Goal: Task Accomplishment & Management: Complete application form

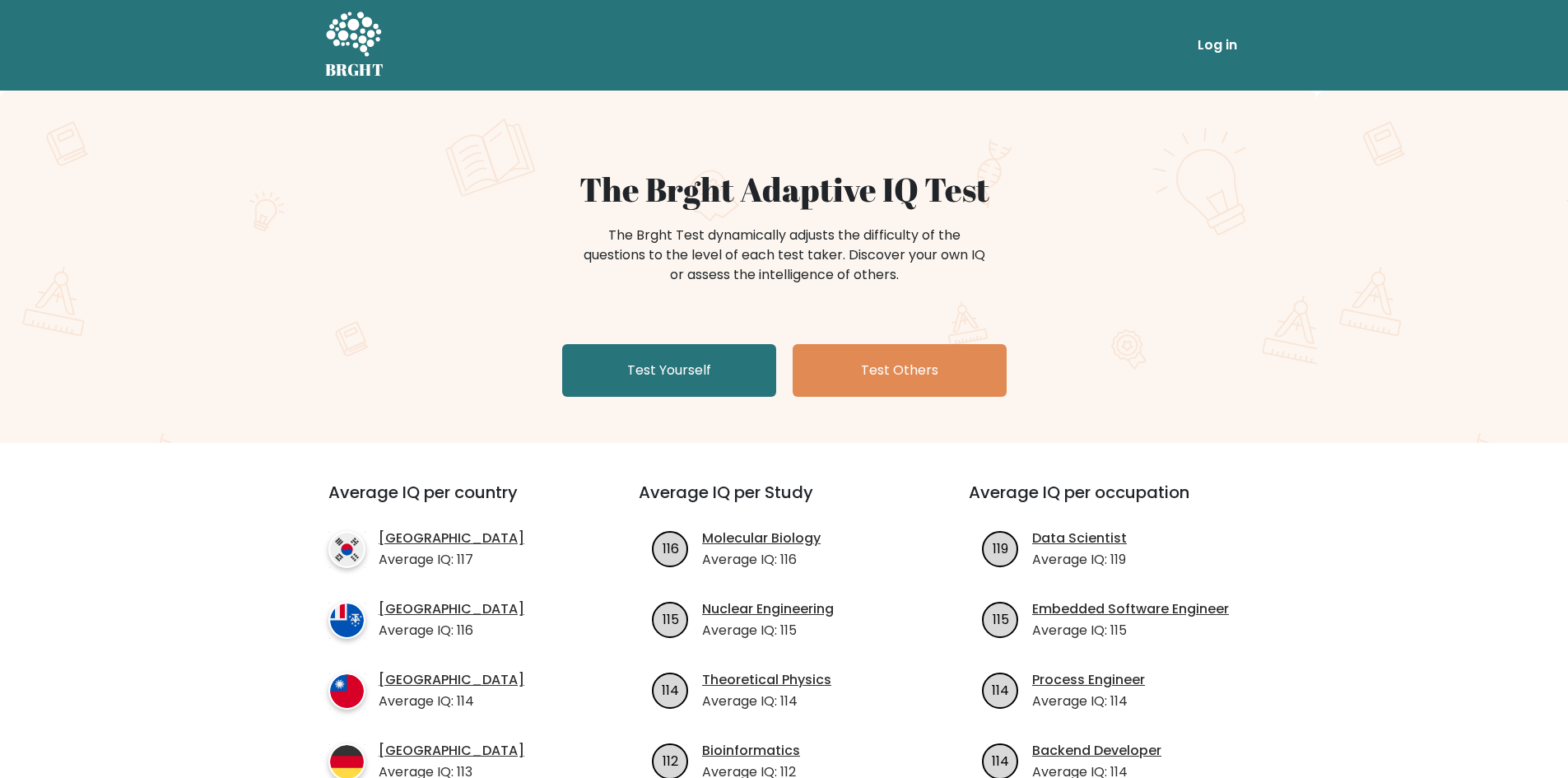
click at [621, 415] on div "The Brght Adaptive IQ Test The Brght Test dynamically adjusts the difficulty of…" at bounding box center [784, 266] width 1568 height 352
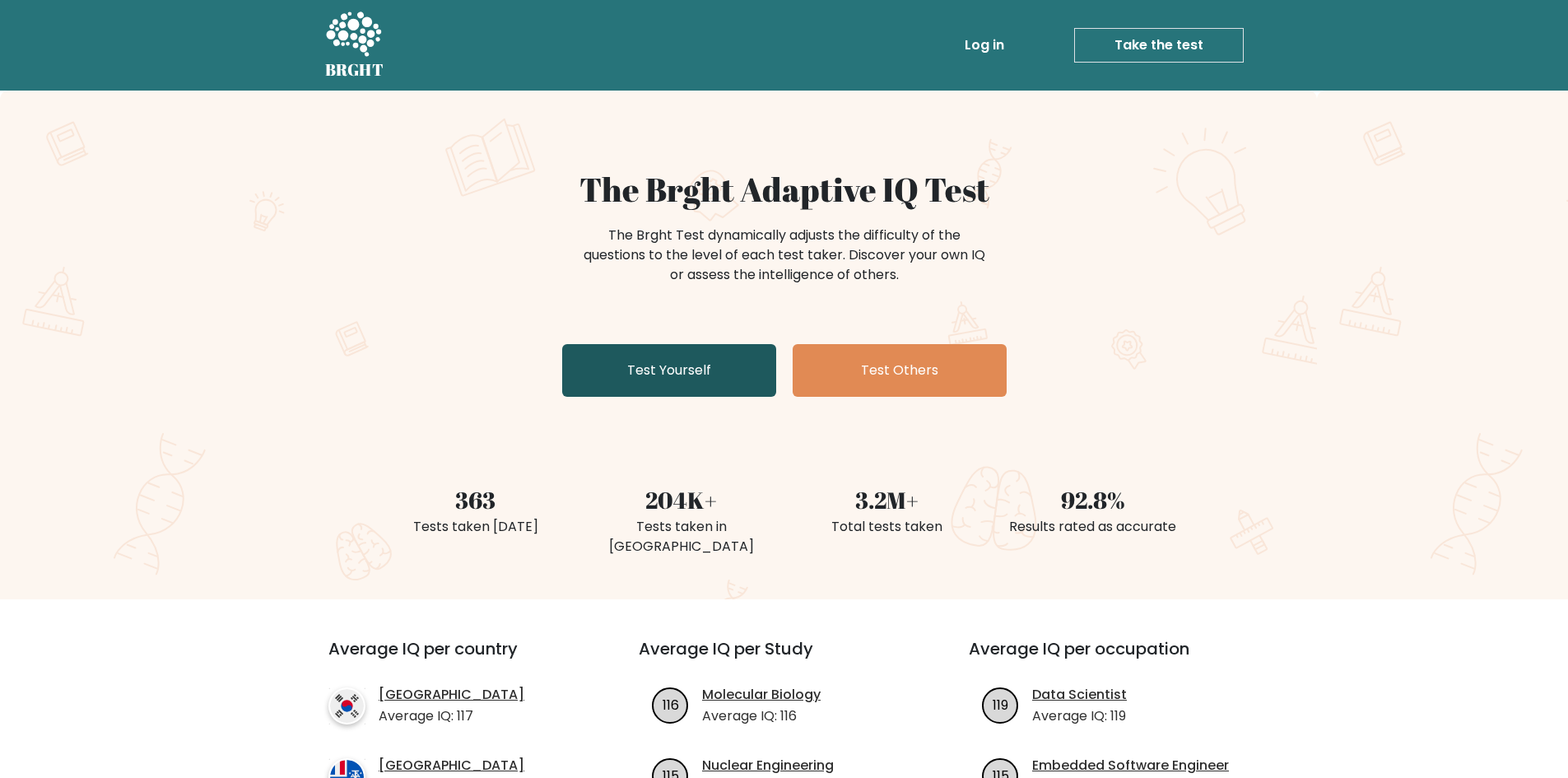
click at [702, 347] on link "Test Yourself" at bounding box center [669, 370] width 214 height 53
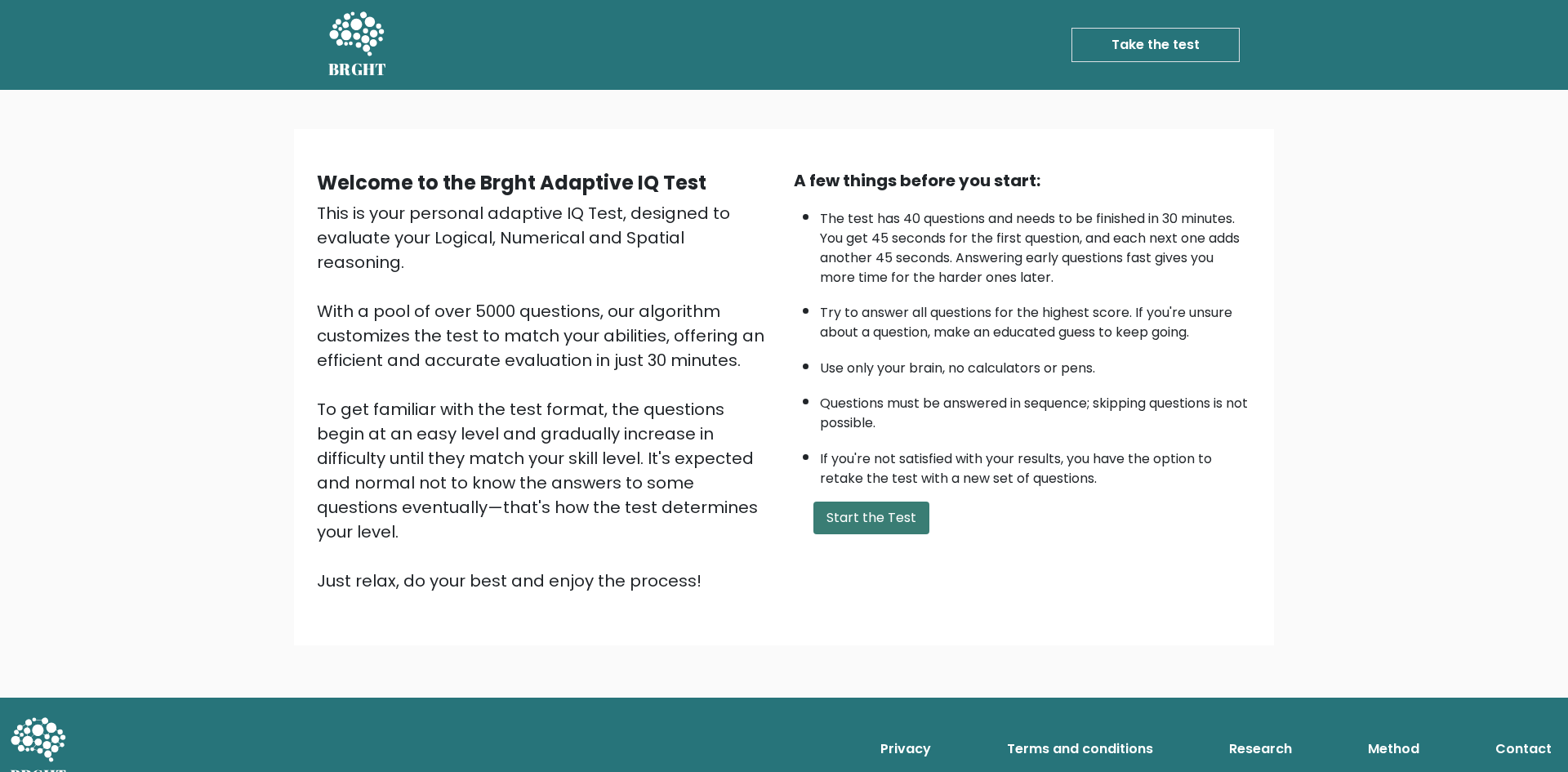
click at [900, 531] on button "Start the Test" at bounding box center [871, 517] width 116 height 33
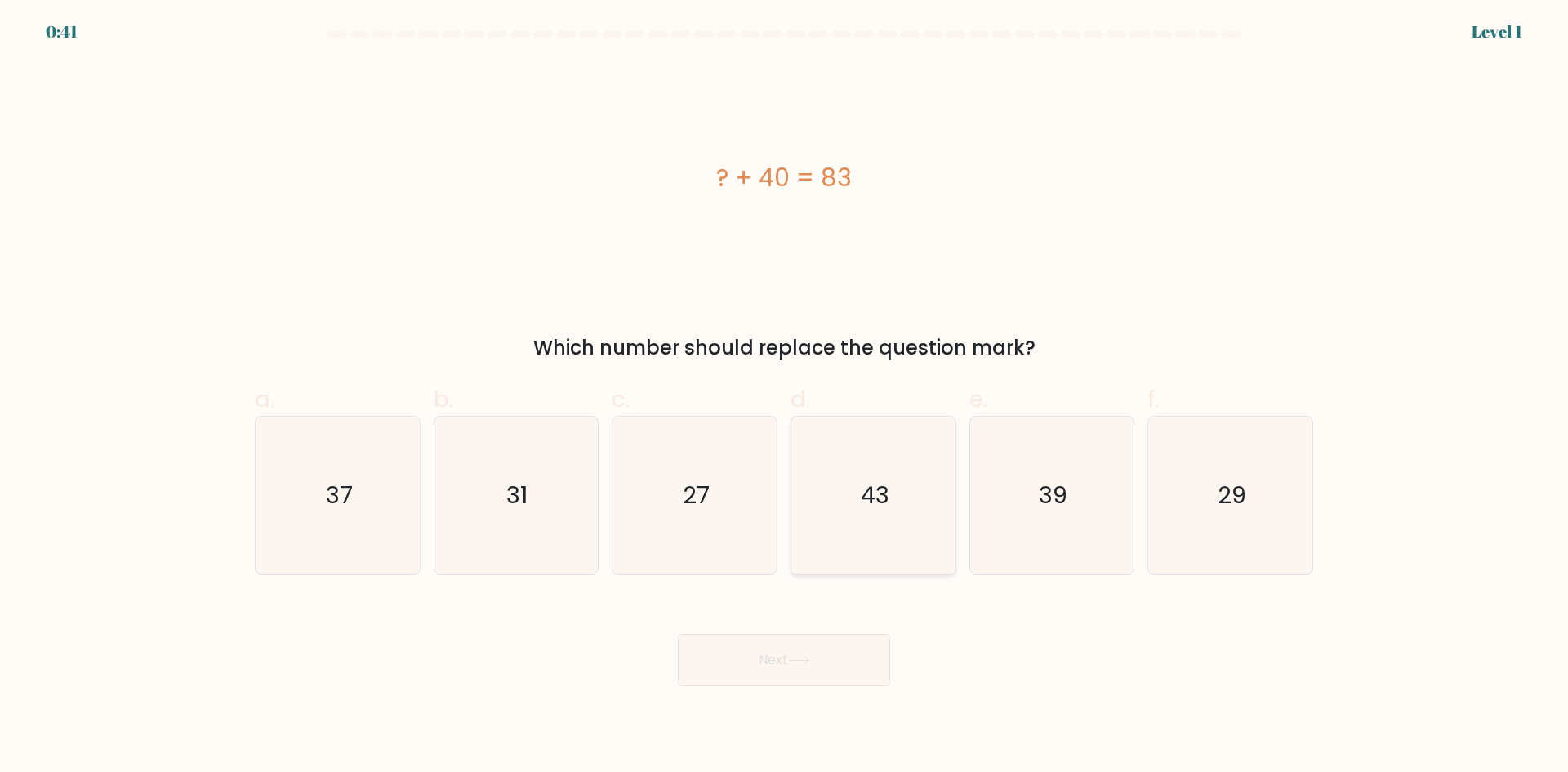
click at [861, 529] on icon "43" at bounding box center [874, 495] width 158 height 158
click at [784, 397] on input "d. 43" at bounding box center [784, 391] width 1 height 11
radio input "true"
click at [814, 631] on div "Next" at bounding box center [784, 640] width 1078 height 91
click at [805, 650] on button "Next" at bounding box center [784, 660] width 213 height 53
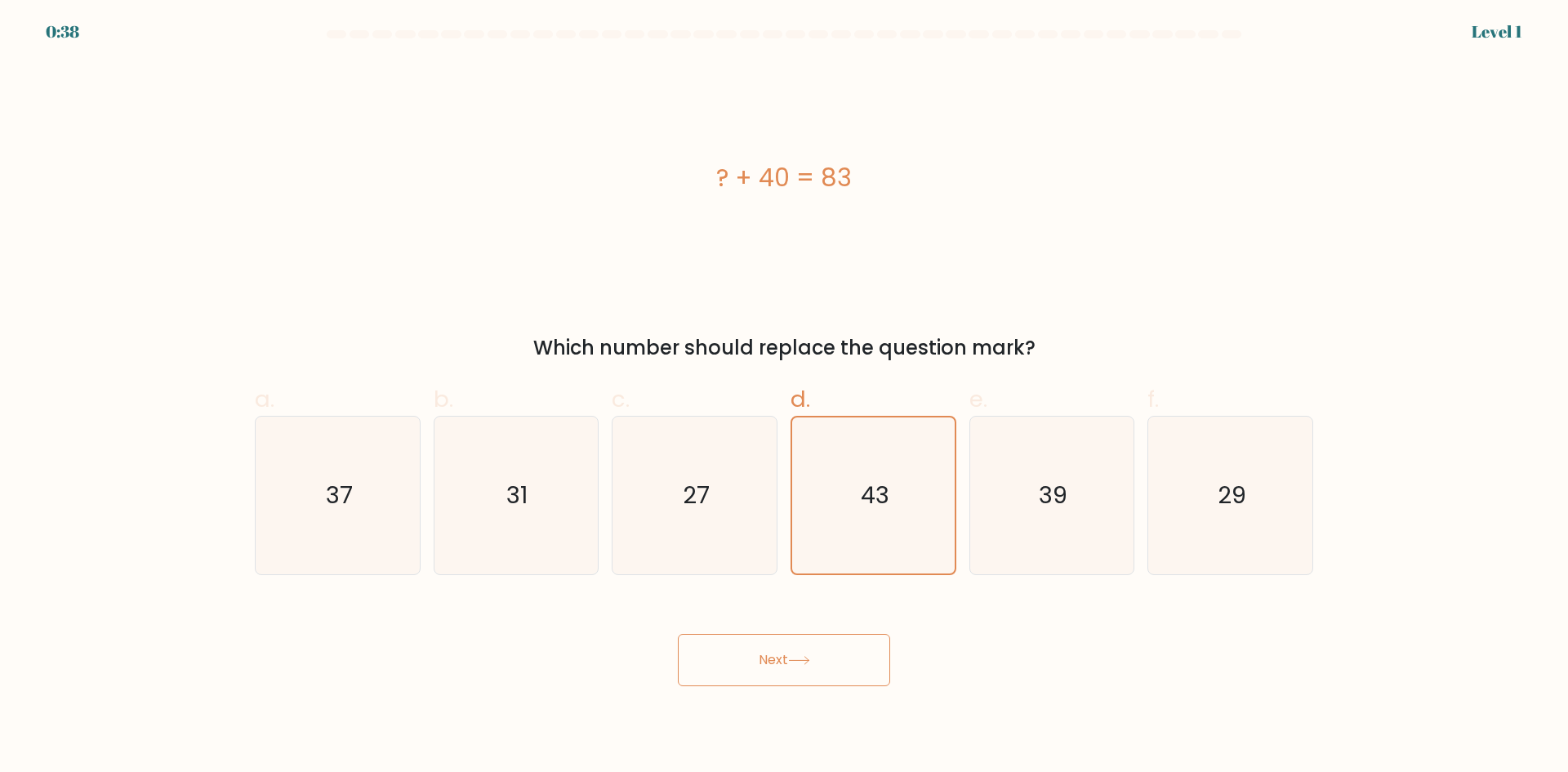
click at [678, 634] on button "Next" at bounding box center [784, 660] width 213 height 53
click at [943, 141] on div "? + 40 = 83" at bounding box center [784, 178] width 1058 height 232
click at [767, 662] on button "Next" at bounding box center [784, 660] width 213 height 53
click at [767, 661] on button "Next" at bounding box center [784, 660] width 213 height 53
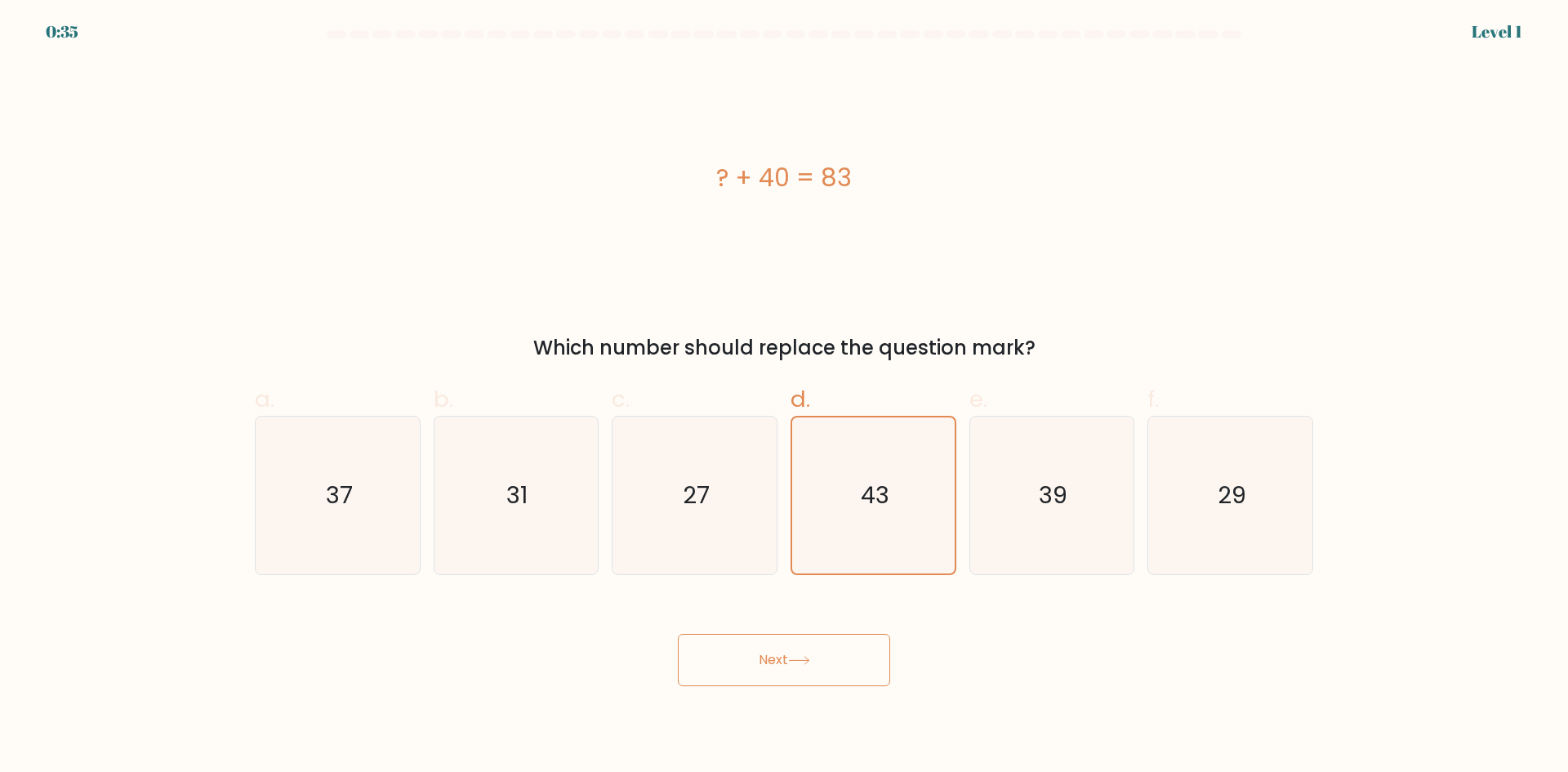
click at [767, 661] on button "Next" at bounding box center [784, 660] width 213 height 53
drag, startPoint x: 1148, startPoint y: 664, endPoint x: 753, endPoint y: 619, distance: 397.6
click at [833, 603] on div "Next" at bounding box center [784, 640] width 1078 height 91
drag, startPoint x: 753, startPoint y: 619, endPoint x: 752, endPoint y: 628, distance: 9.1
click at [753, 622] on div "Next" at bounding box center [784, 640] width 1078 height 91
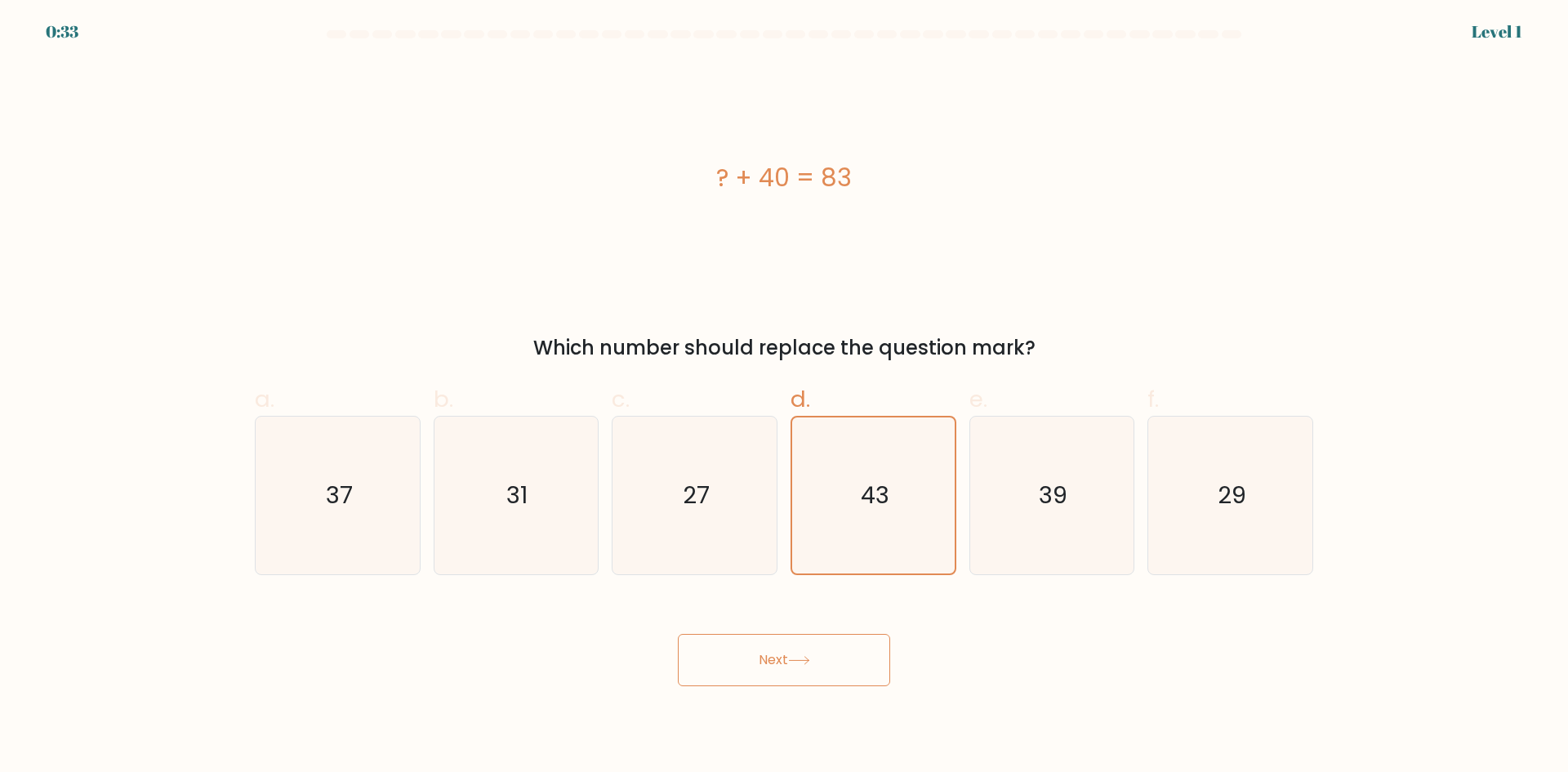
click at [758, 646] on button "Next" at bounding box center [784, 660] width 213 height 53
click at [760, 646] on button "Next" at bounding box center [784, 660] width 213 height 53
click at [678, 634] on button "Next" at bounding box center [784, 660] width 213 height 53
click at [760, 646] on button "Next" at bounding box center [784, 660] width 213 height 53
click at [678, 634] on button "Next" at bounding box center [784, 660] width 213 height 53
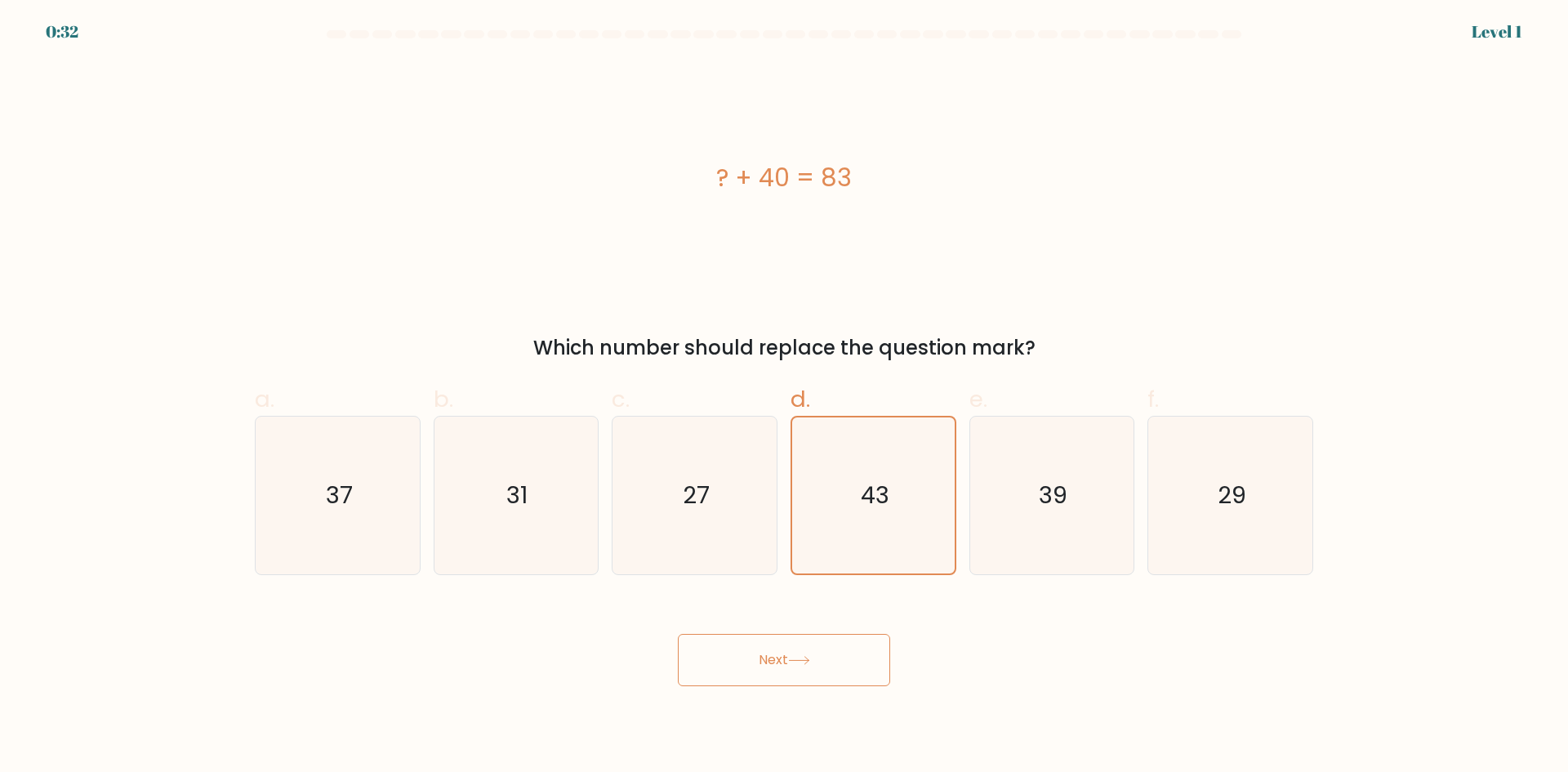
click at [760, 646] on button "Next" at bounding box center [784, 660] width 213 height 53
click at [678, 634] on button "Next" at bounding box center [784, 660] width 213 height 53
click at [760, 647] on button "Next" at bounding box center [784, 660] width 213 height 53
click at [678, 634] on button "Next" at bounding box center [784, 660] width 213 height 53
click at [760, 647] on button "Next" at bounding box center [784, 660] width 213 height 53
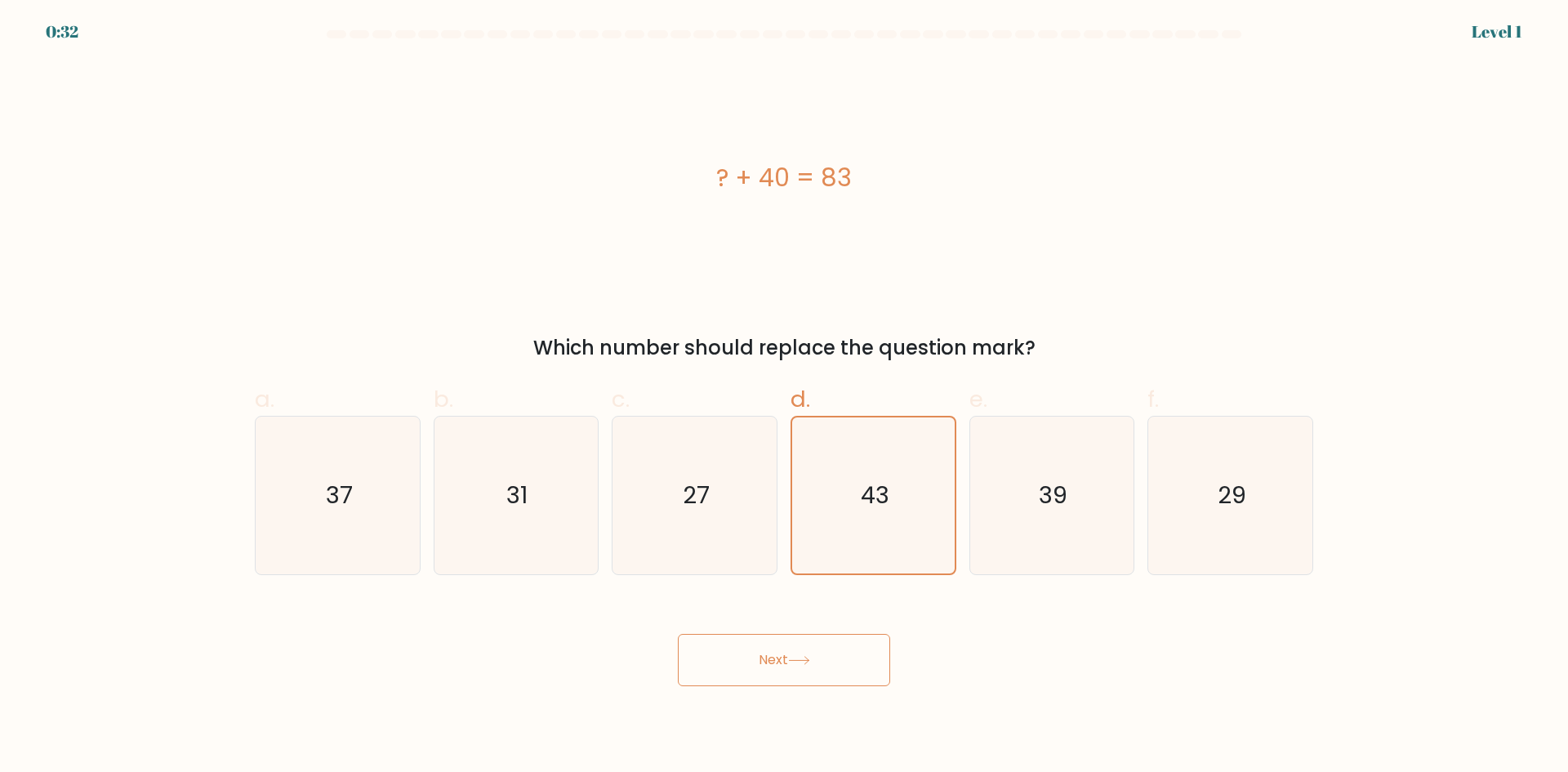
click at [678, 634] on button "Next" at bounding box center [784, 660] width 213 height 53
click at [760, 647] on button "Next" at bounding box center [784, 660] width 213 height 53
click at [678, 634] on button "Next" at bounding box center [784, 660] width 213 height 53
click at [760, 647] on button "Next" at bounding box center [784, 660] width 213 height 53
click at [678, 634] on button "Next" at bounding box center [784, 660] width 213 height 53
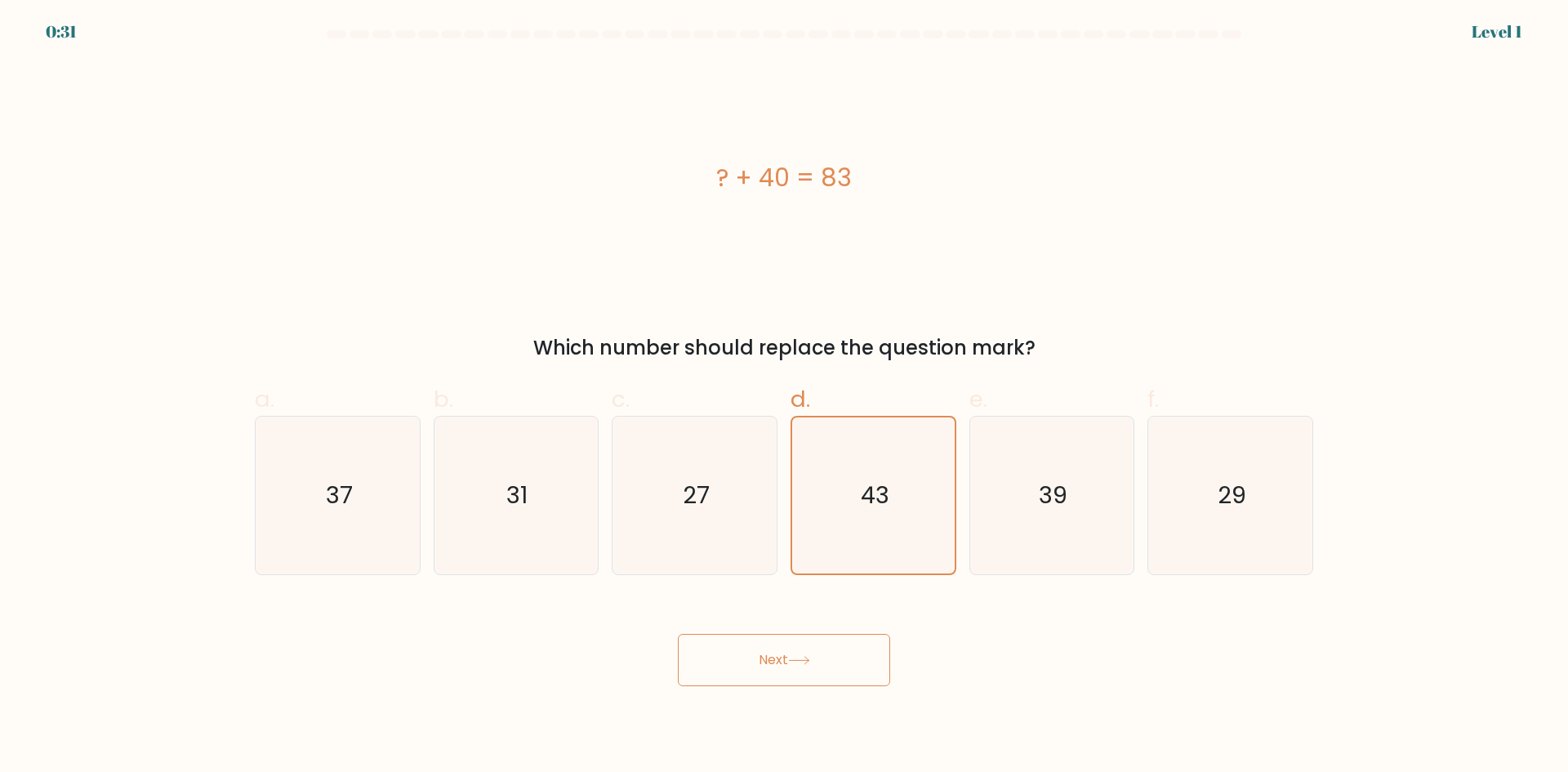
click at [760, 647] on button "Next" at bounding box center [784, 660] width 213 height 53
click at [678, 634] on button "Next" at bounding box center [784, 660] width 213 height 53
click at [760, 647] on button "Next" at bounding box center [784, 660] width 213 height 53
click at [678, 634] on button "Next" at bounding box center [784, 660] width 213 height 53
click at [760, 647] on button "Next" at bounding box center [784, 660] width 213 height 53
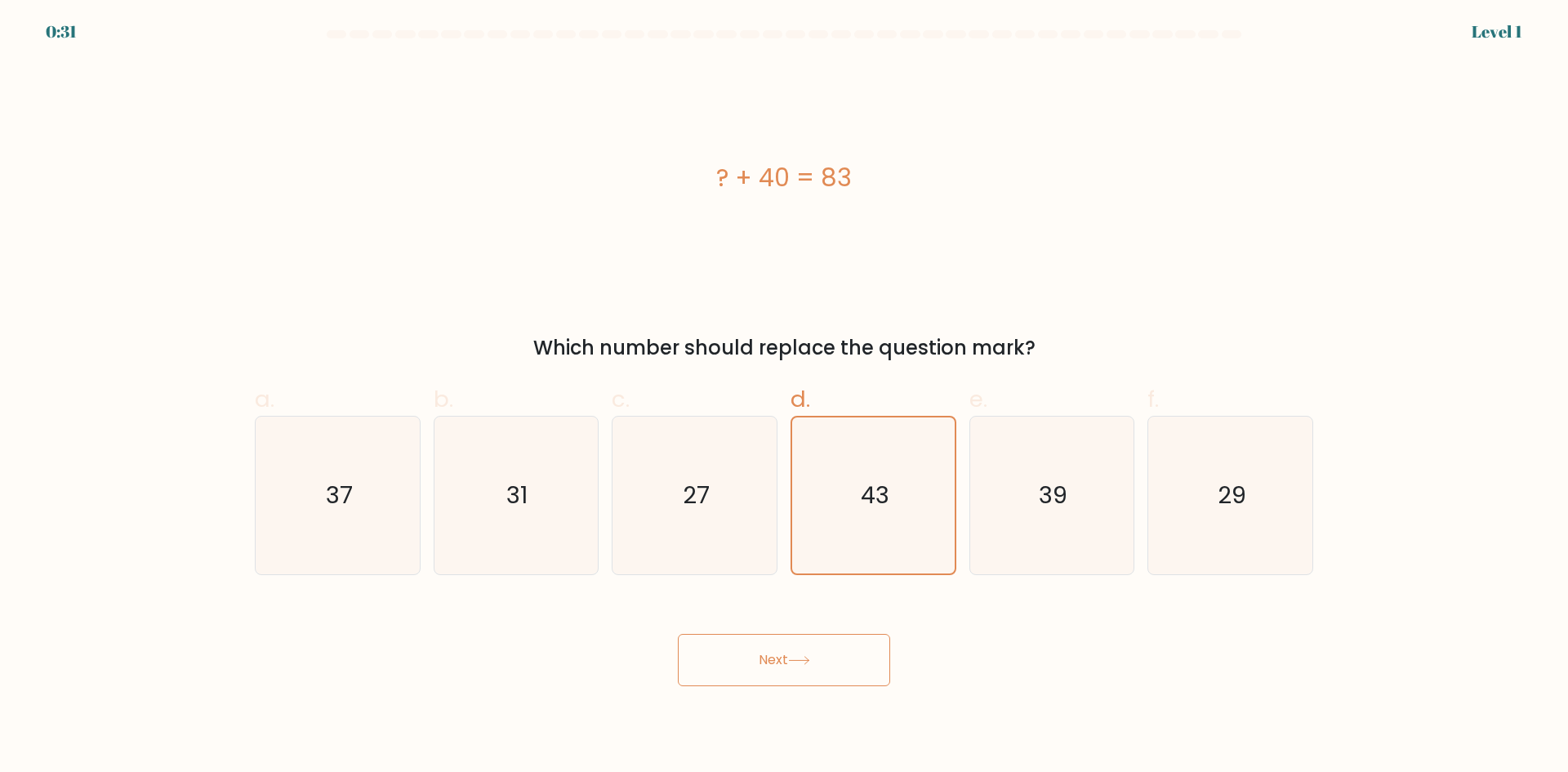
click at [678, 634] on button "Next" at bounding box center [784, 660] width 213 height 53
click at [760, 647] on button "Next" at bounding box center [784, 660] width 213 height 53
click at [678, 634] on button "Next" at bounding box center [784, 660] width 213 height 53
click at [760, 647] on button "Next" at bounding box center [784, 660] width 213 height 53
click at [678, 634] on button "Next" at bounding box center [784, 660] width 213 height 53
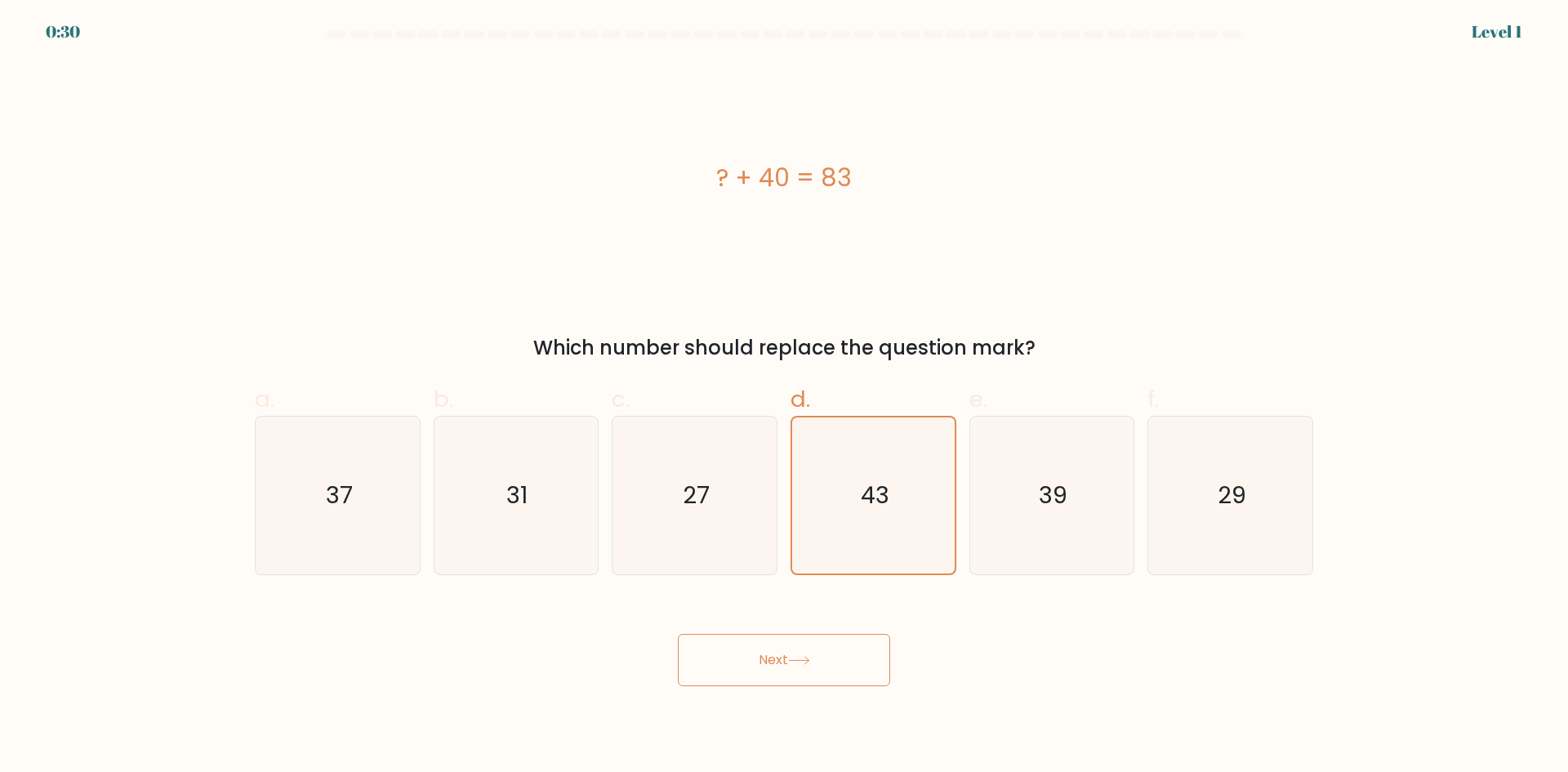
click at [760, 647] on button "Next" at bounding box center [784, 660] width 213 height 53
click at [834, 697] on body "0:28 Level 1 a." at bounding box center [784, 386] width 1568 height 772
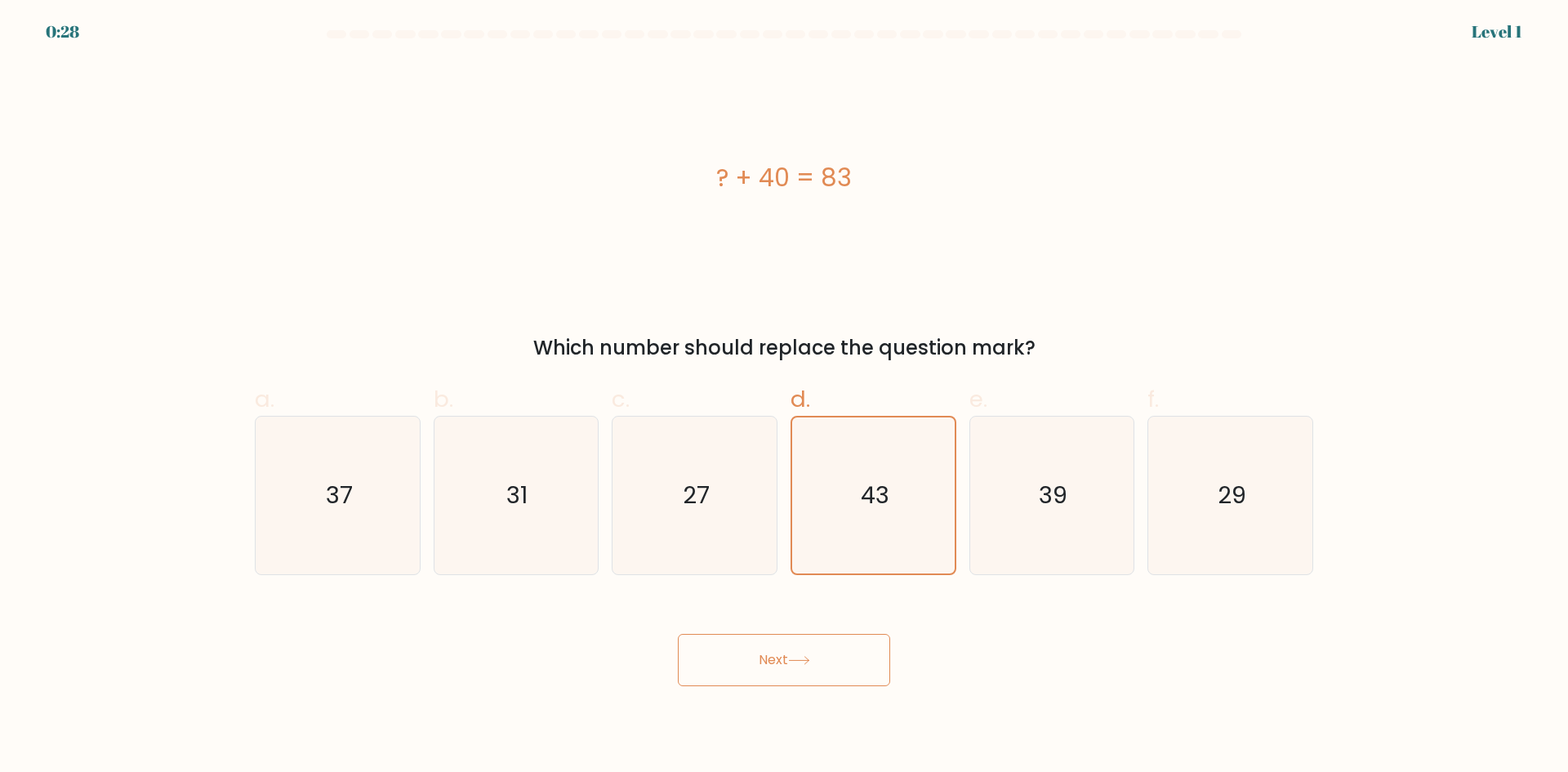
drag, startPoint x: 829, startPoint y: 692, endPoint x: 804, endPoint y: 668, distance: 34.7
click at [828, 690] on body "0:28 Level 1 a." at bounding box center [784, 386] width 1568 height 772
click at [804, 668] on button "Next" at bounding box center [784, 660] width 213 height 53
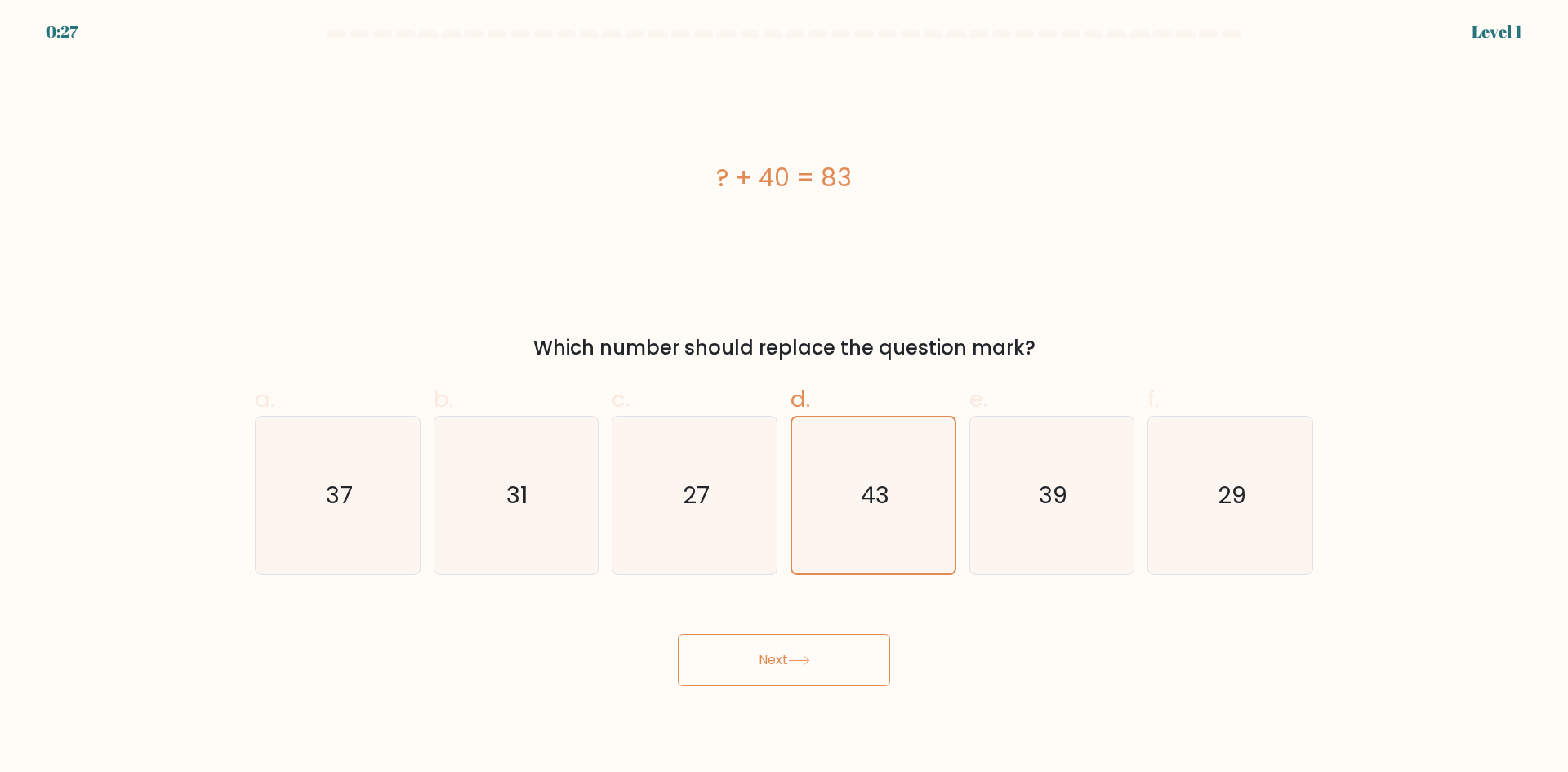
click at [799, 639] on button "Next" at bounding box center [784, 660] width 213 height 53
